Goal: Task Accomplishment & Management: Manage account settings

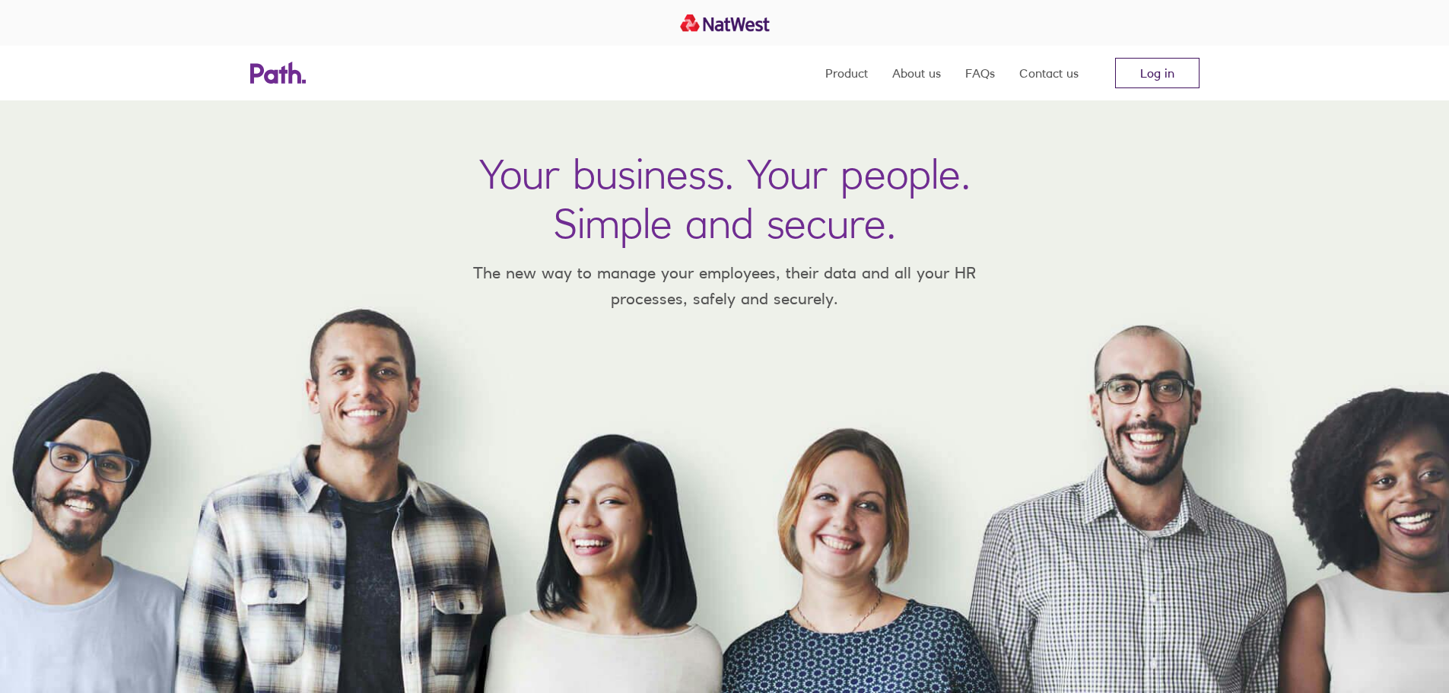
click at [1160, 80] on link "Log in" at bounding box center [1157, 73] width 84 height 30
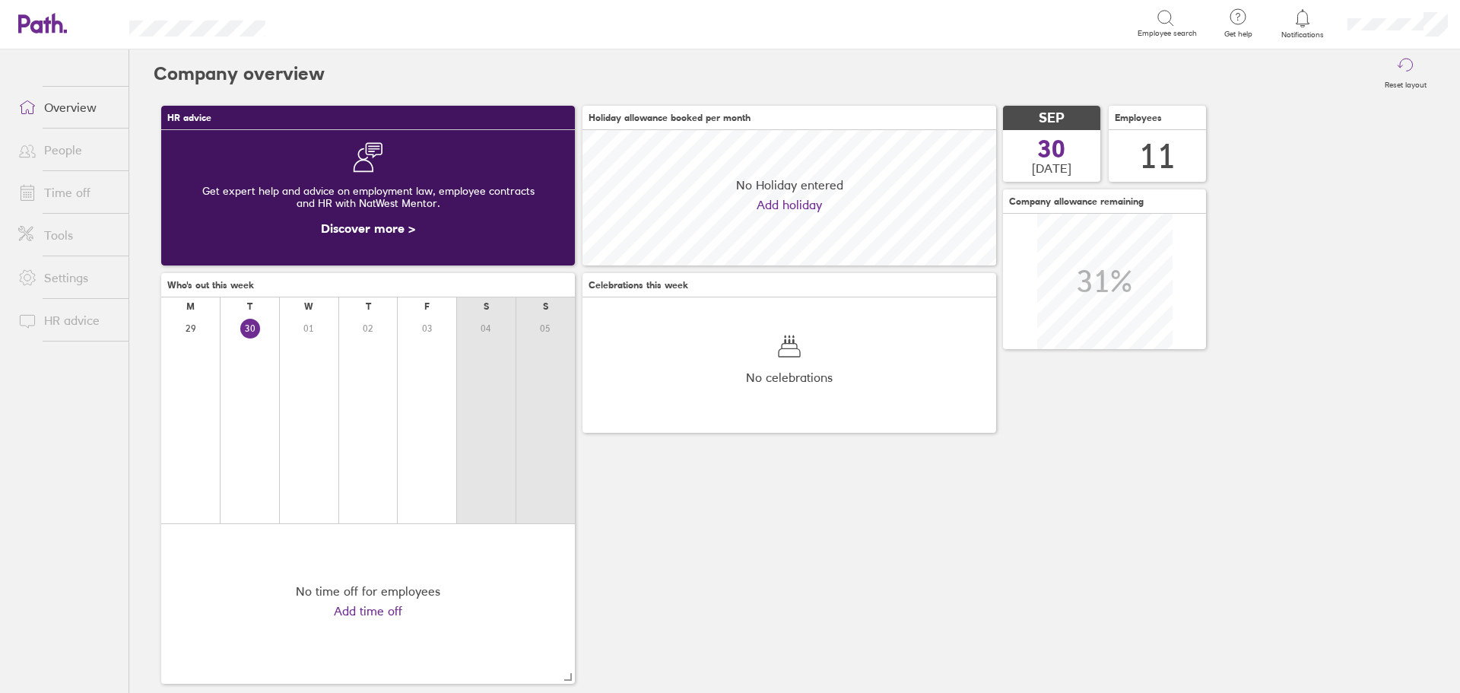
scroll to position [135, 414]
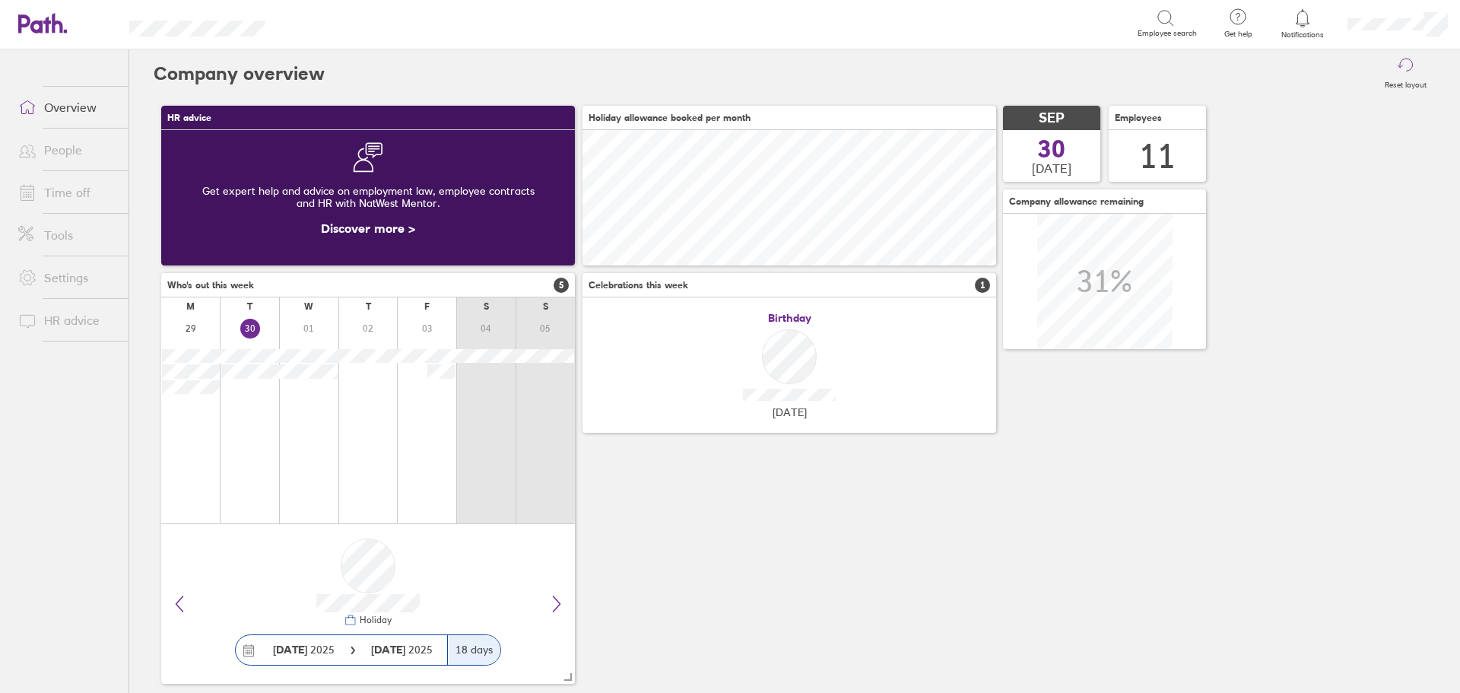
click at [71, 186] on link "Time off" at bounding box center [67, 192] width 122 height 30
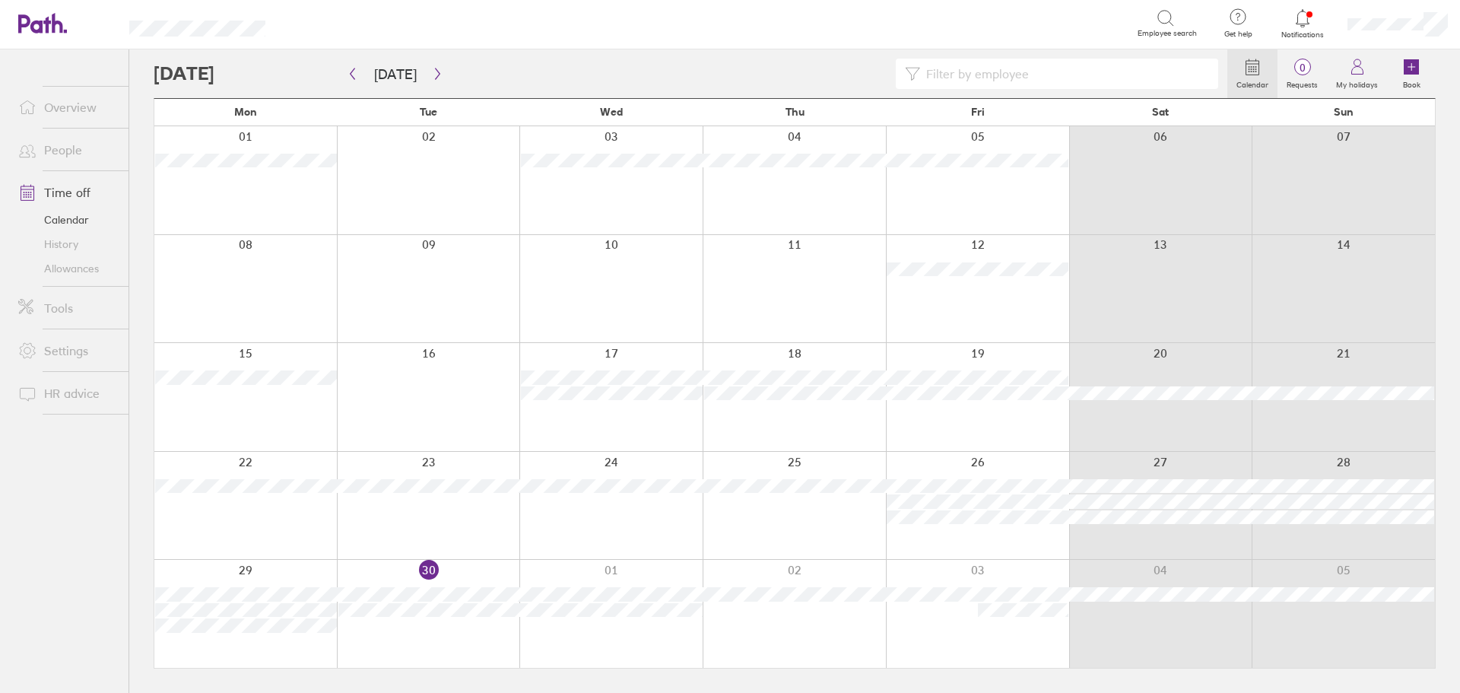
click at [484, 646] on div at bounding box center [428, 614] width 183 height 108
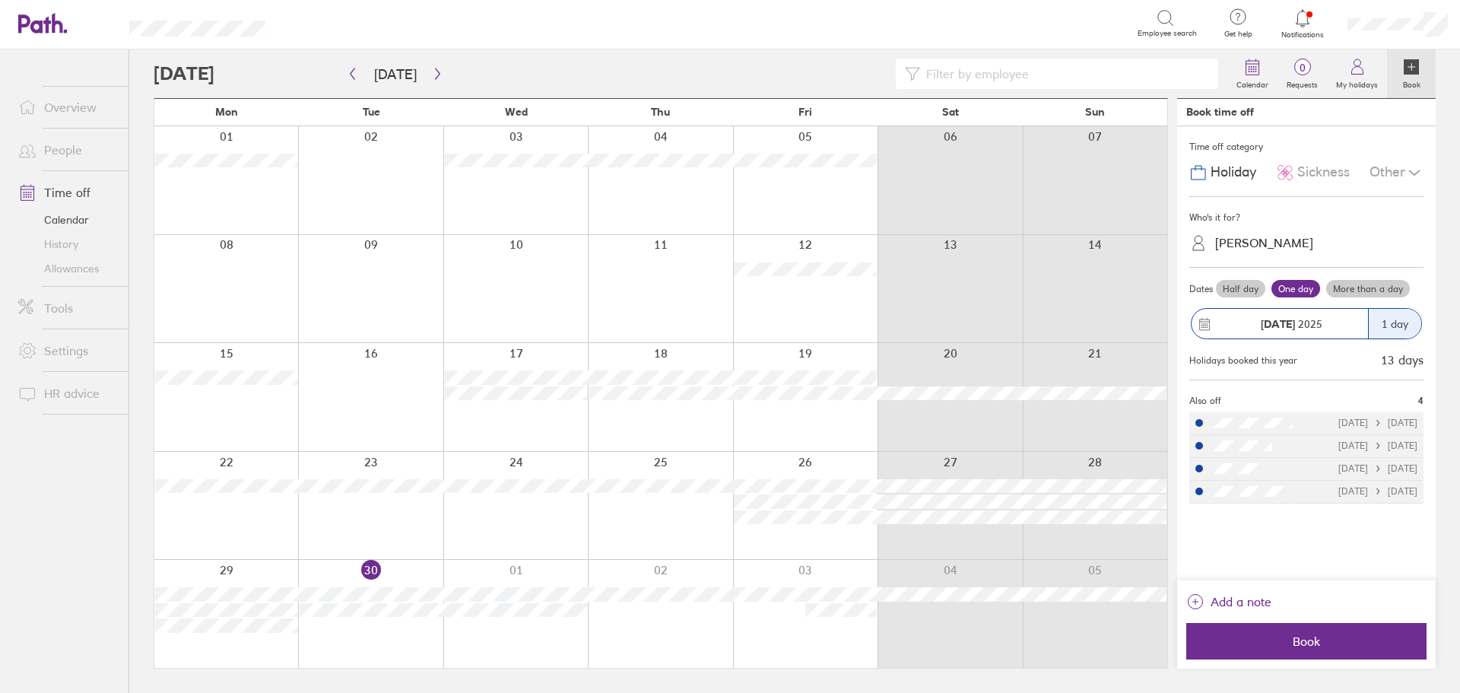
click at [1313, 175] on span "Sickness" at bounding box center [1323, 172] width 52 height 16
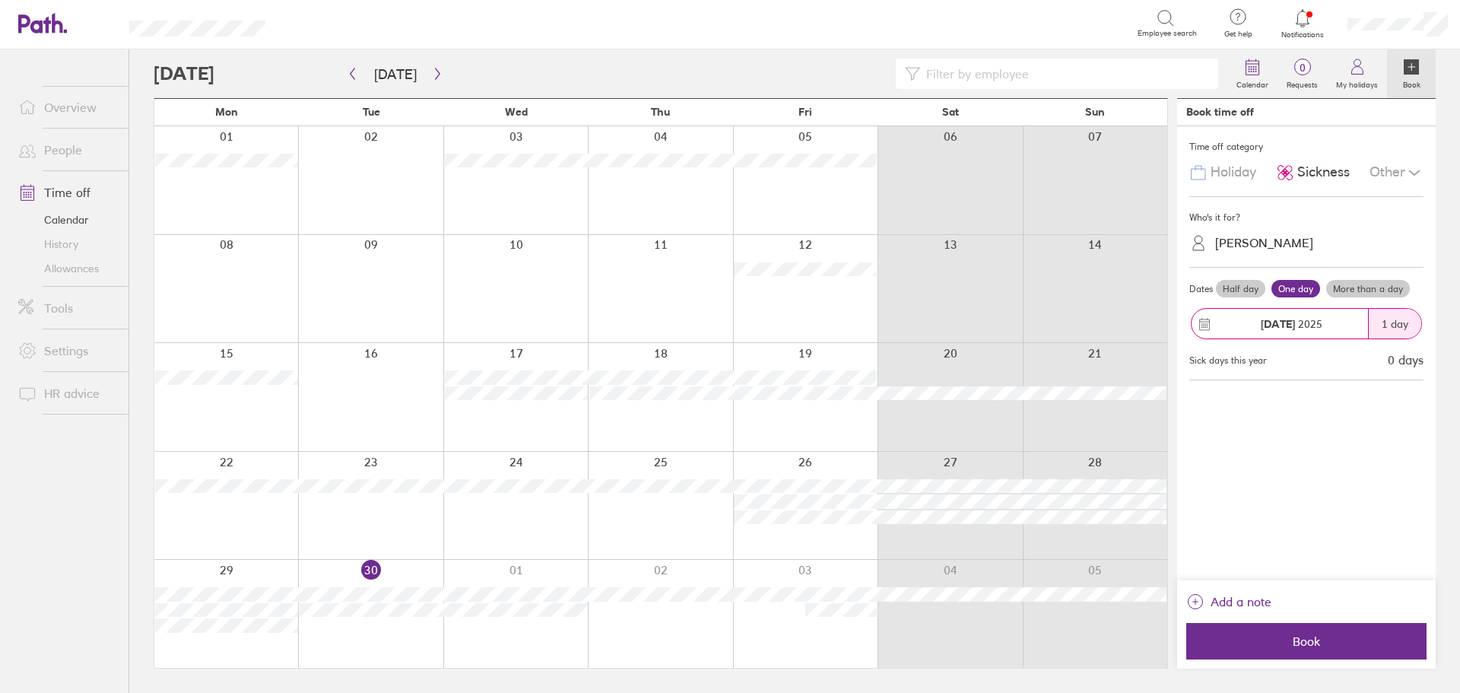
click at [1288, 221] on div "Who's it for?" at bounding box center [1306, 217] width 234 height 23
click at [1275, 245] on div "Owen Poole" at bounding box center [1264, 243] width 98 height 14
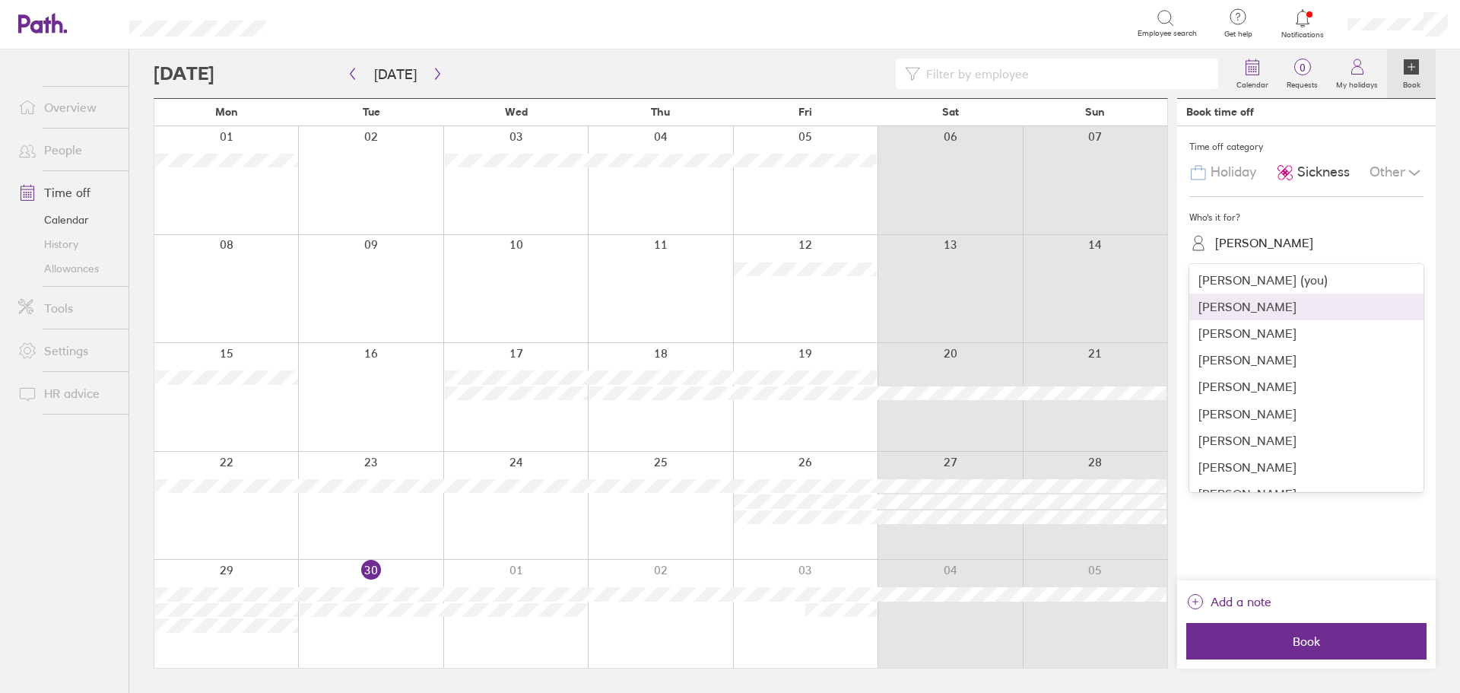
click at [1260, 313] on div "Beki Sadria" at bounding box center [1306, 307] width 234 height 27
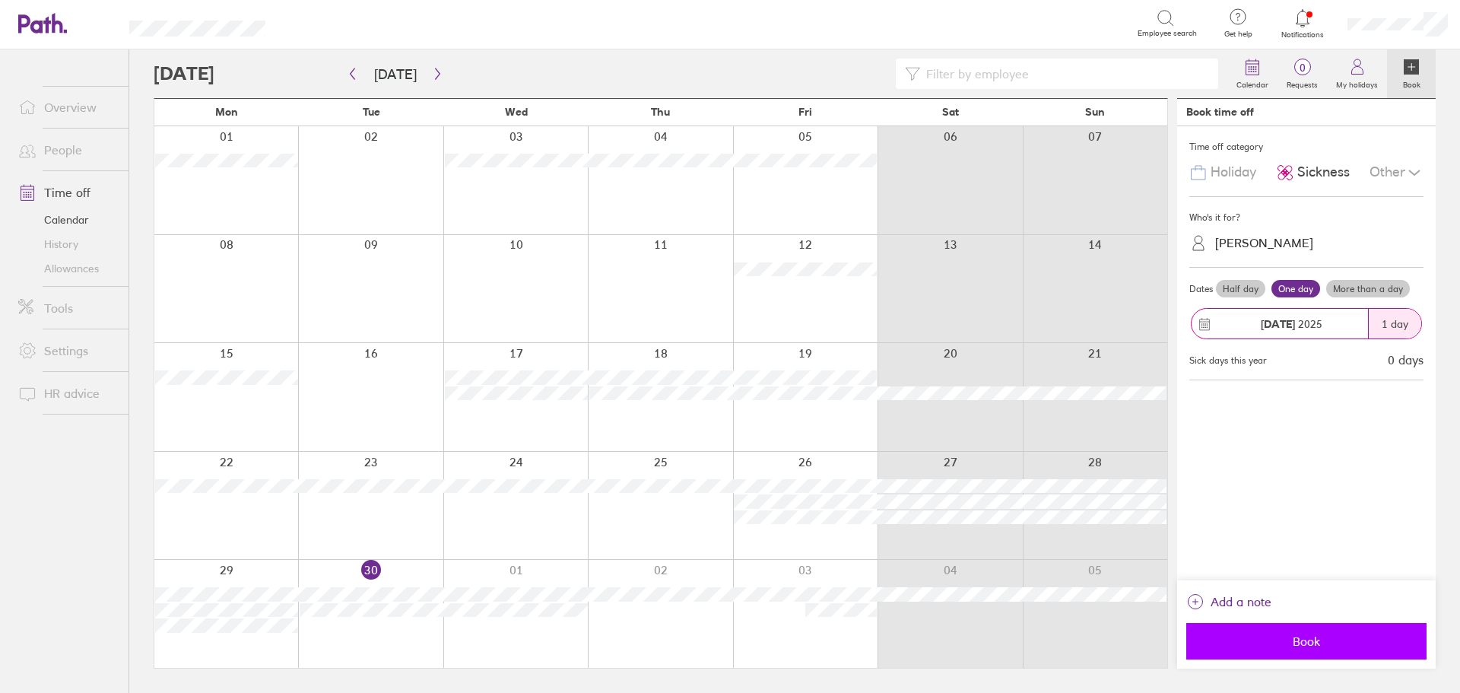
click at [1313, 645] on span "Book" at bounding box center [1306, 641] width 219 height 14
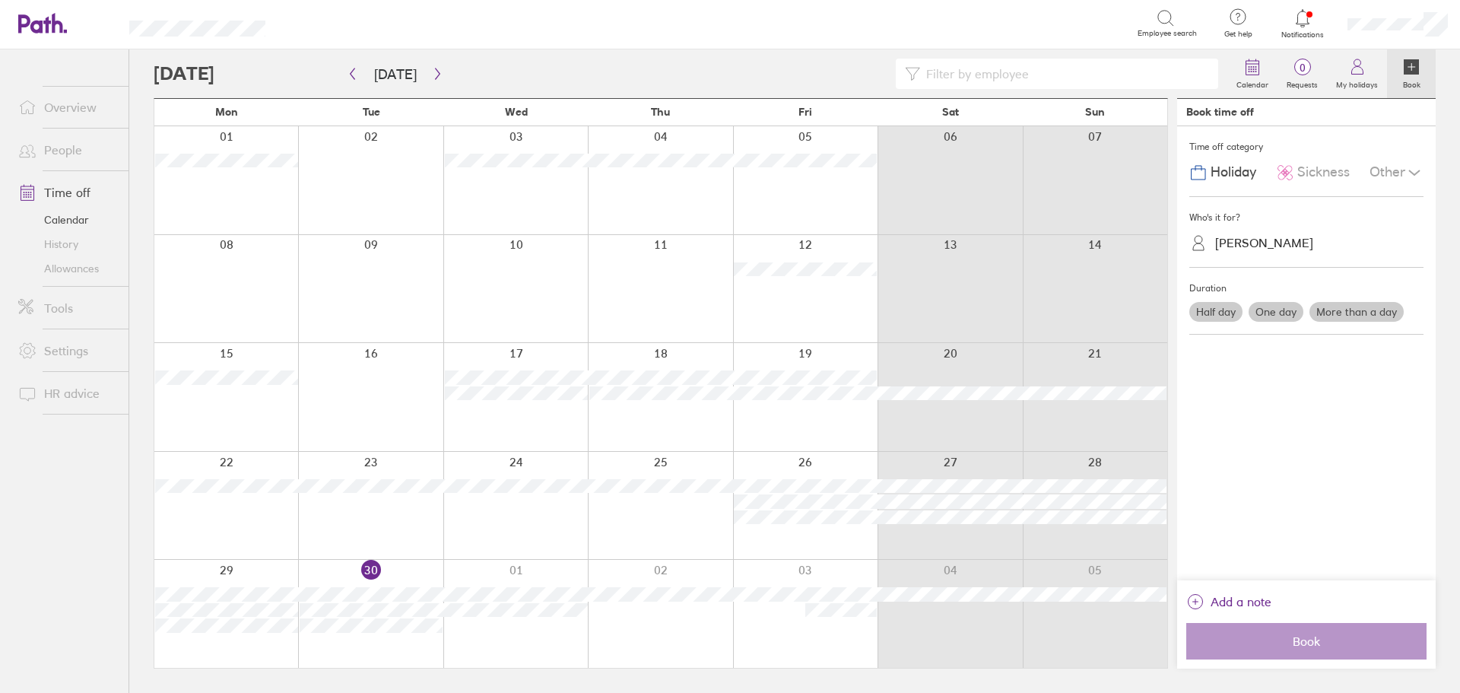
click at [541, 521] on div at bounding box center [515, 506] width 144 height 108
click at [535, 500] on div at bounding box center [515, 506] width 144 height 108
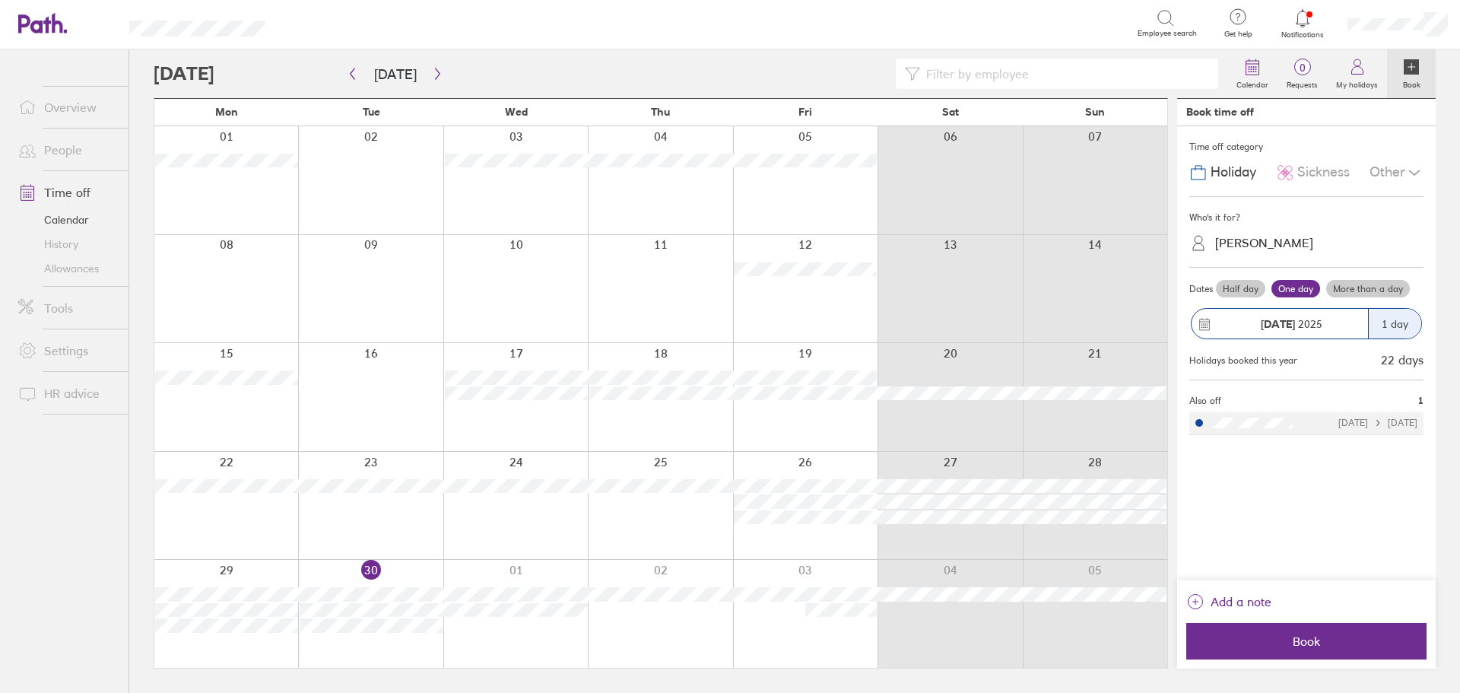
click at [1307, 169] on span "Sickness" at bounding box center [1323, 172] width 52 height 16
click at [1268, 271] on div "Dates Half day One day More than a day 24 Sep 2025 1 day Sick days this year 0 …" at bounding box center [1306, 324] width 234 height 113
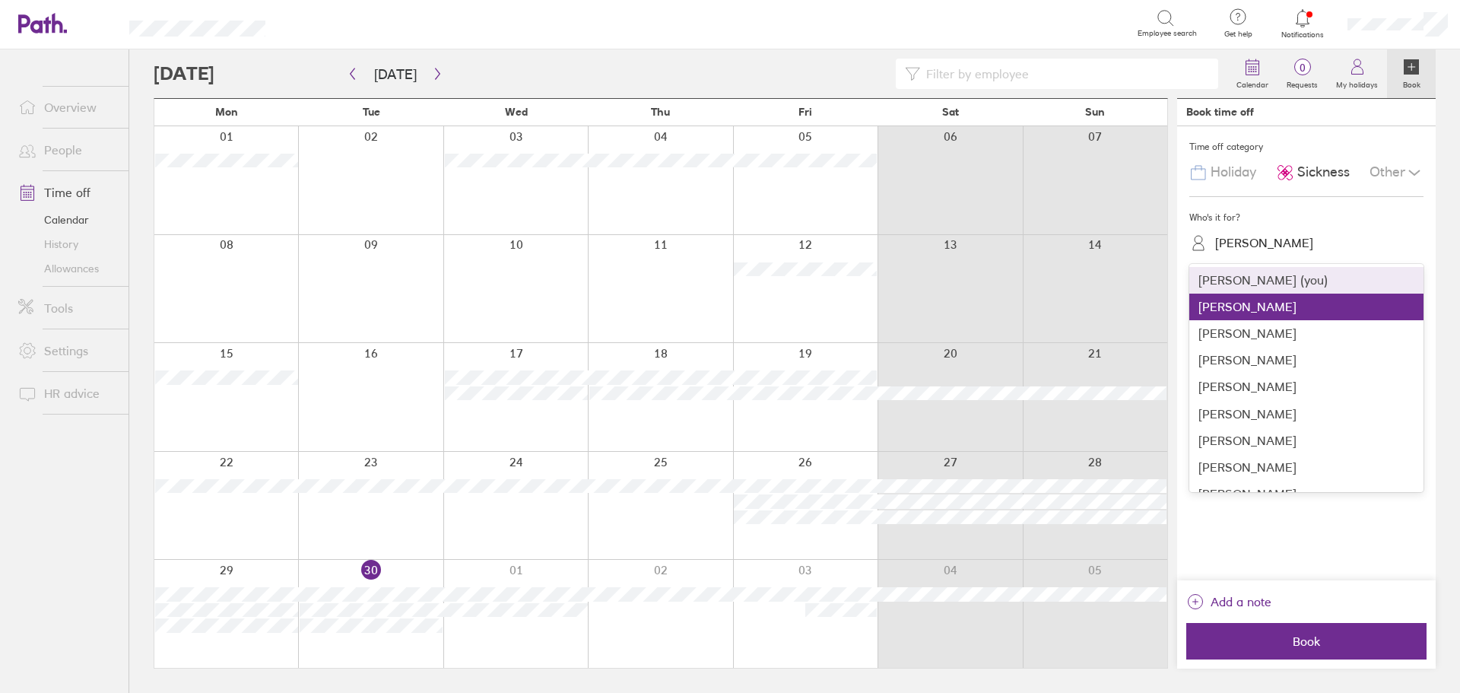
click at [1271, 244] on div "Beki Sadria" at bounding box center [1264, 243] width 98 height 14
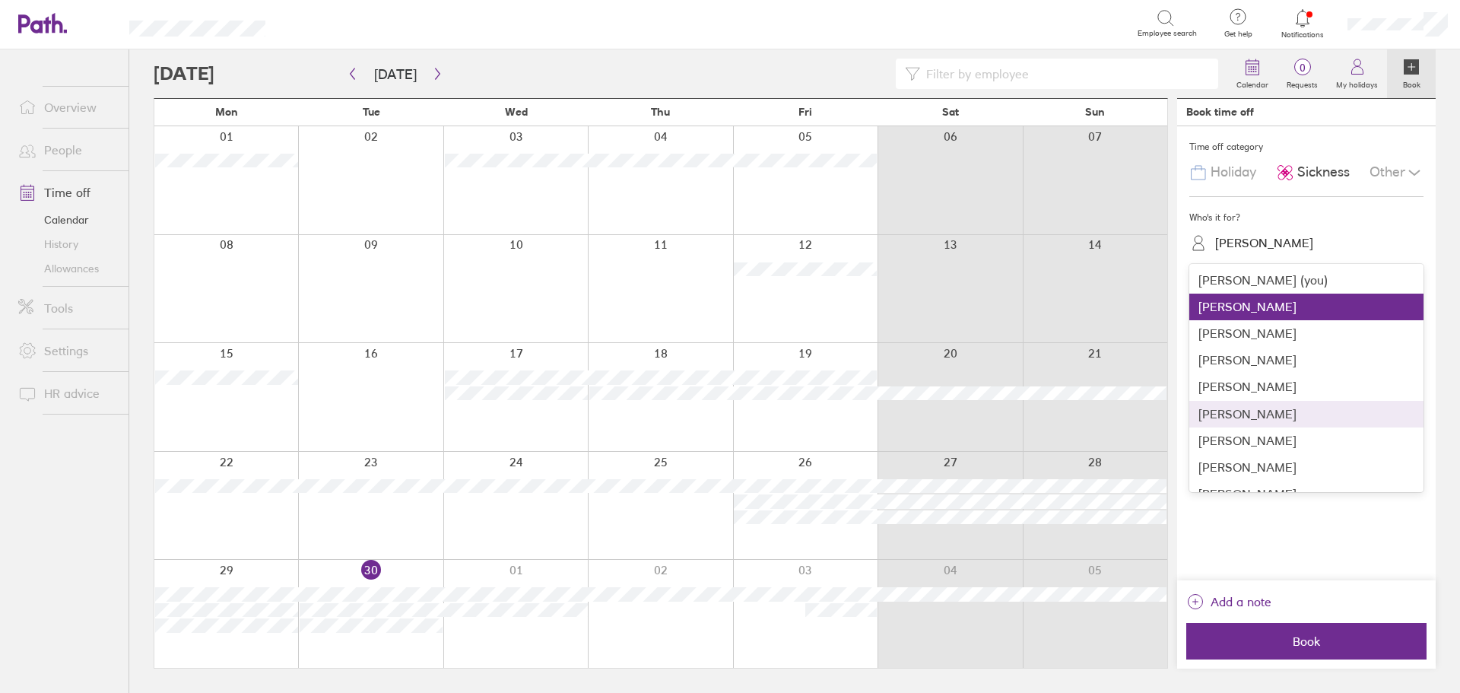
click at [1267, 418] on div "Inna Radcenko" at bounding box center [1306, 414] width 234 height 27
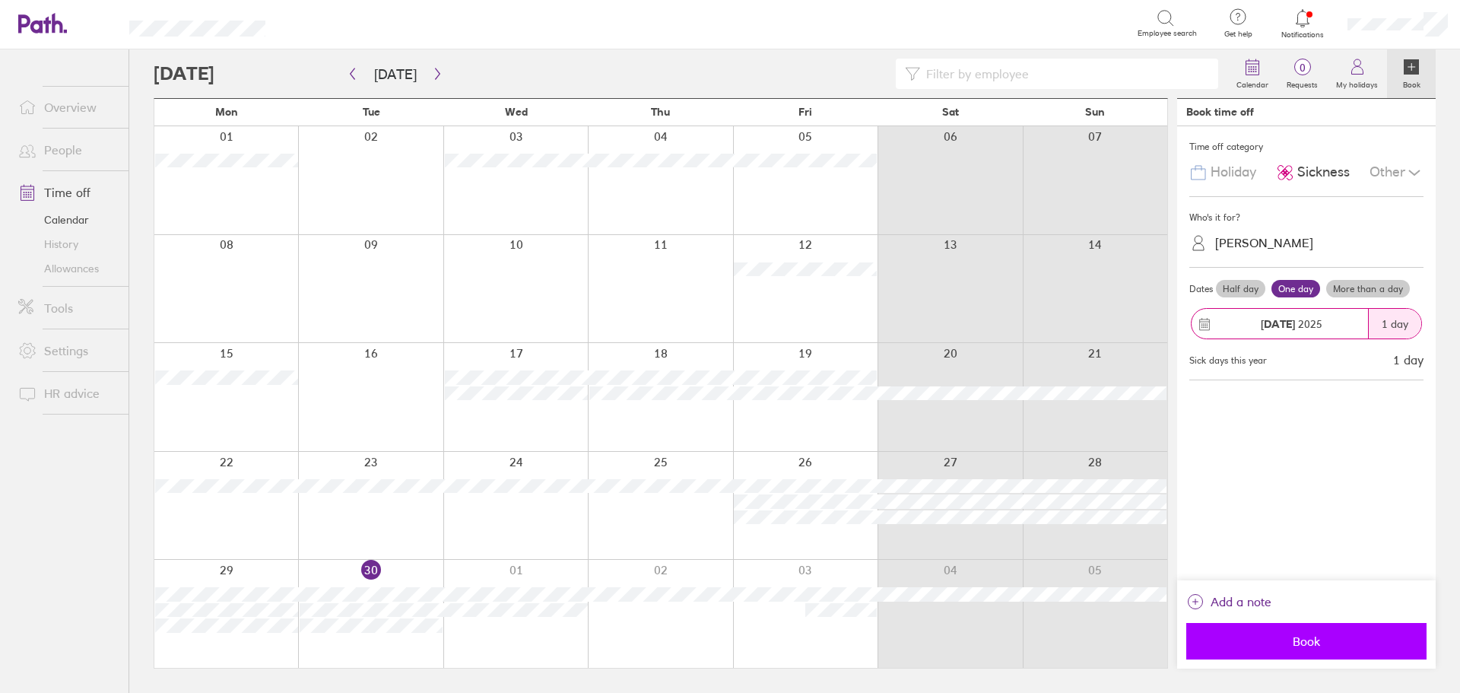
click at [1321, 640] on span "Book" at bounding box center [1306, 641] width 219 height 14
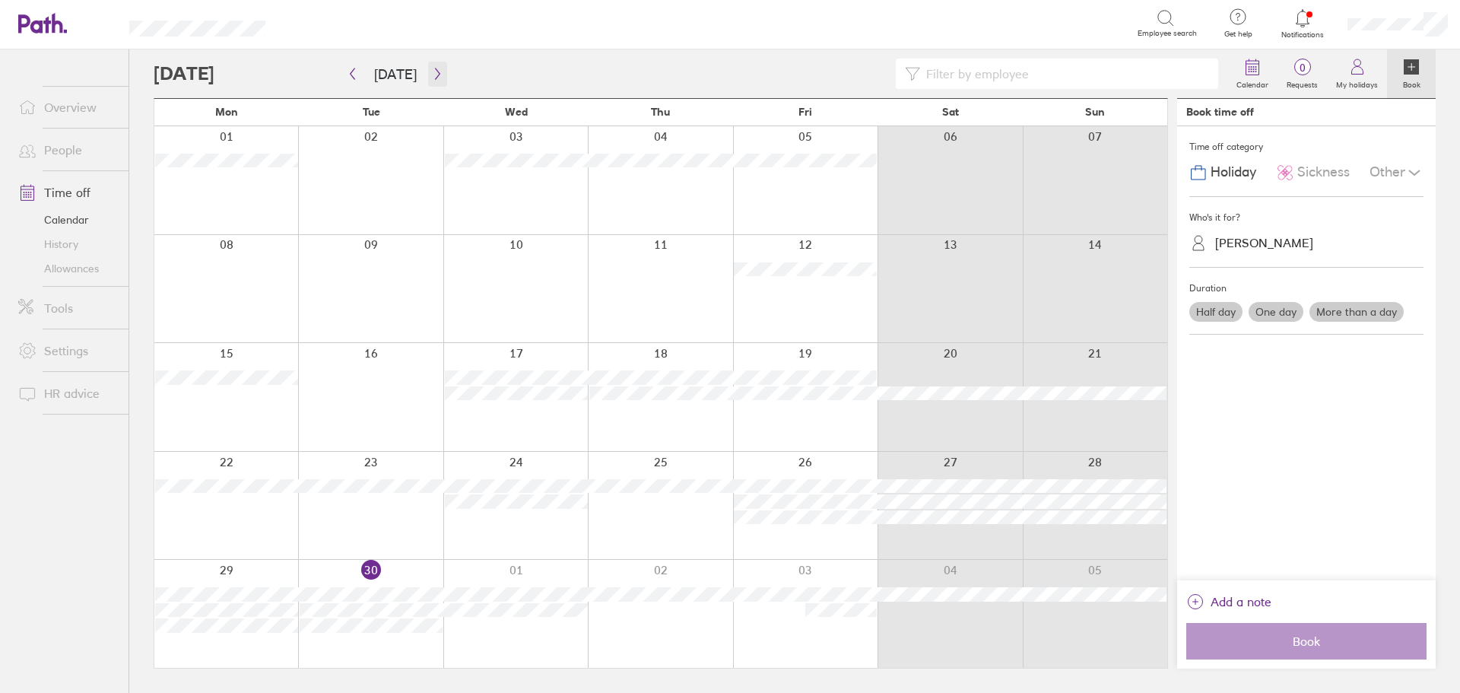
click at [436, 75] on icon "button" at bounding box center [437, 74] width 11 height 12
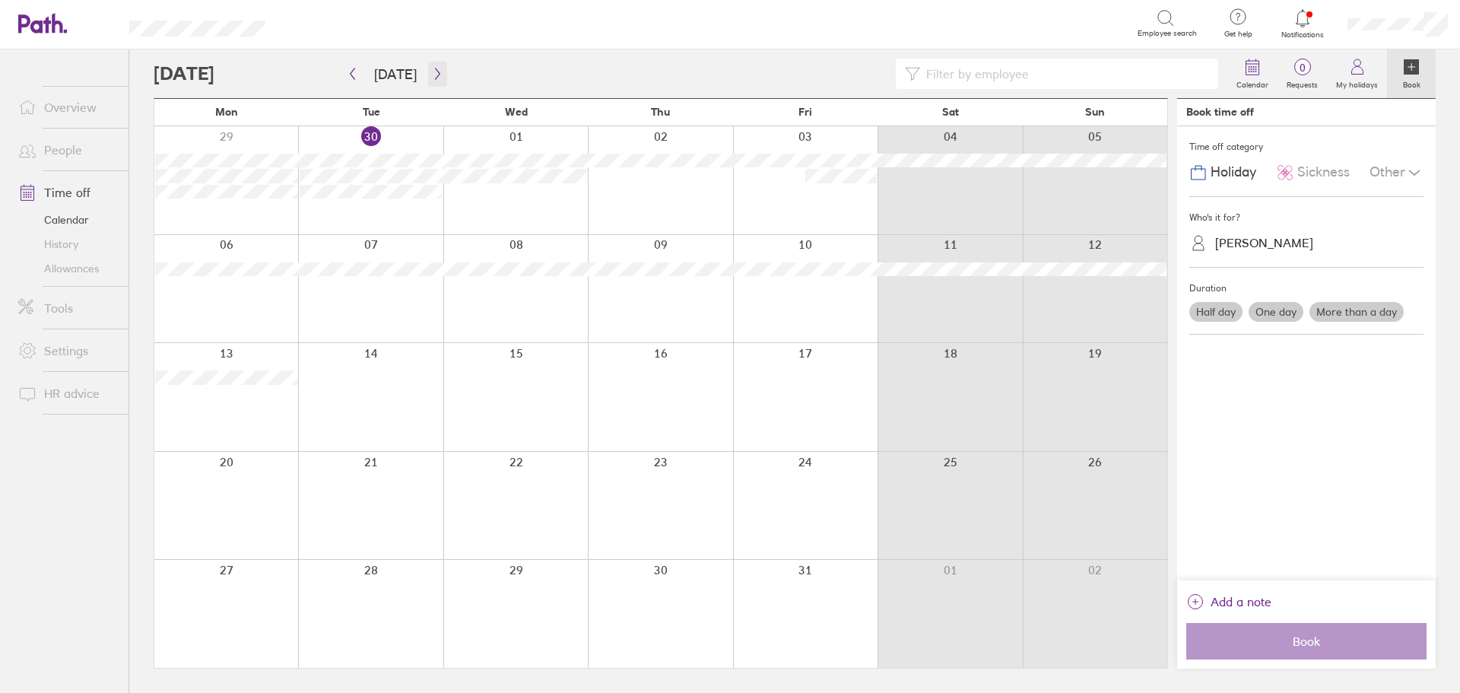
click at [436, 75] on icon "button" at bounding box center [437, 74] width 11 height 12
click at [351, 73] on icon "button" at bounding box center [352, 74] width 11 height 12
click at [60, 105] on link "Overview" at bounding box center [67, 107] width 122 height 30
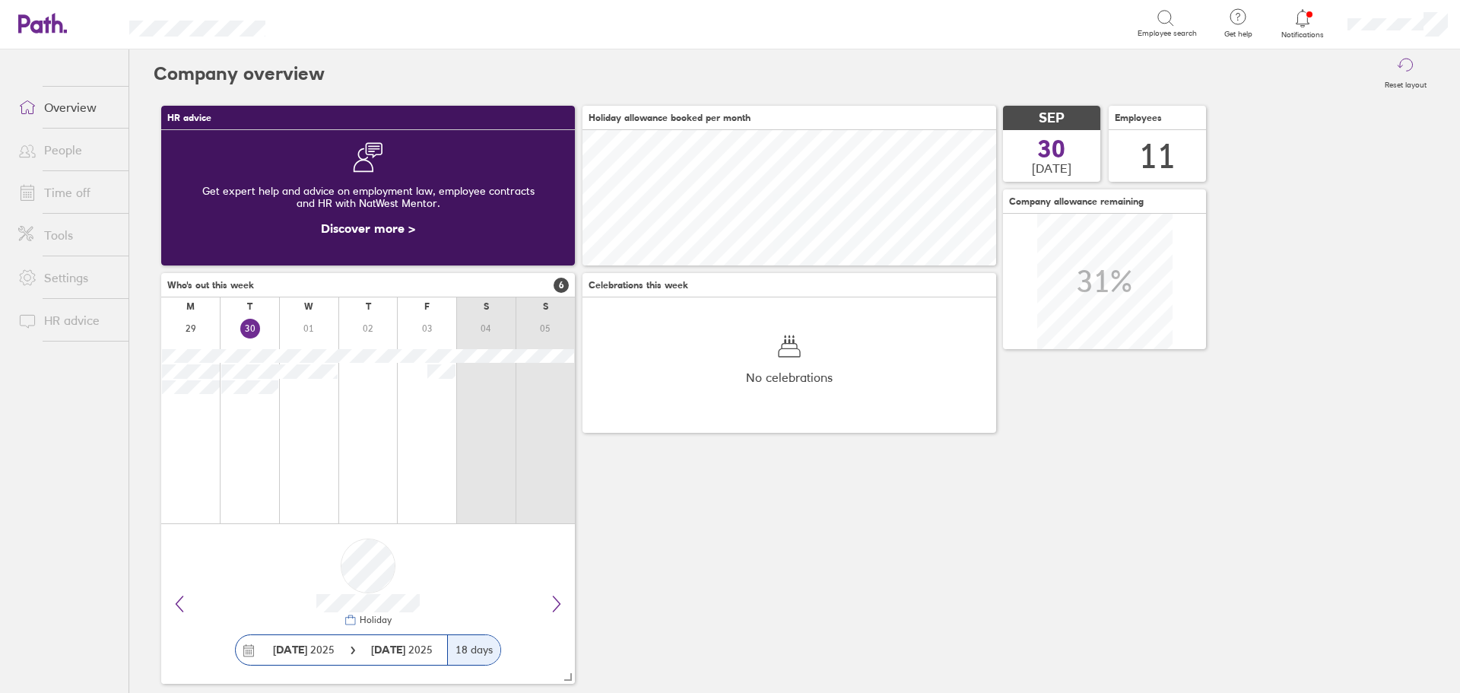
scroll to position [135, 414]
